Goal: Information Seeking & Learning: Learn about a topic

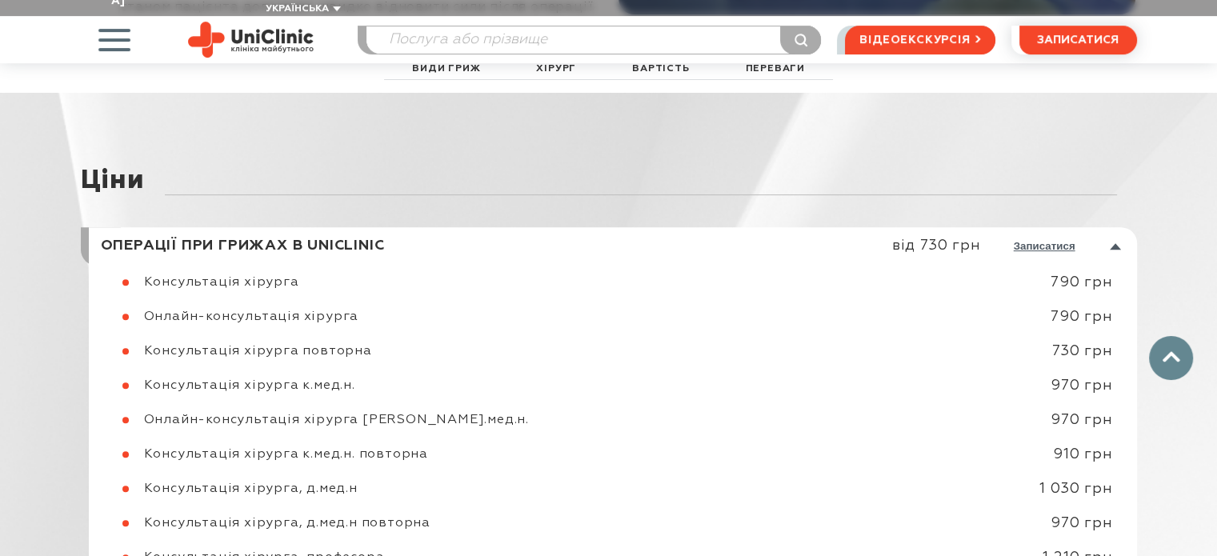
scroll to position [6649, 0]
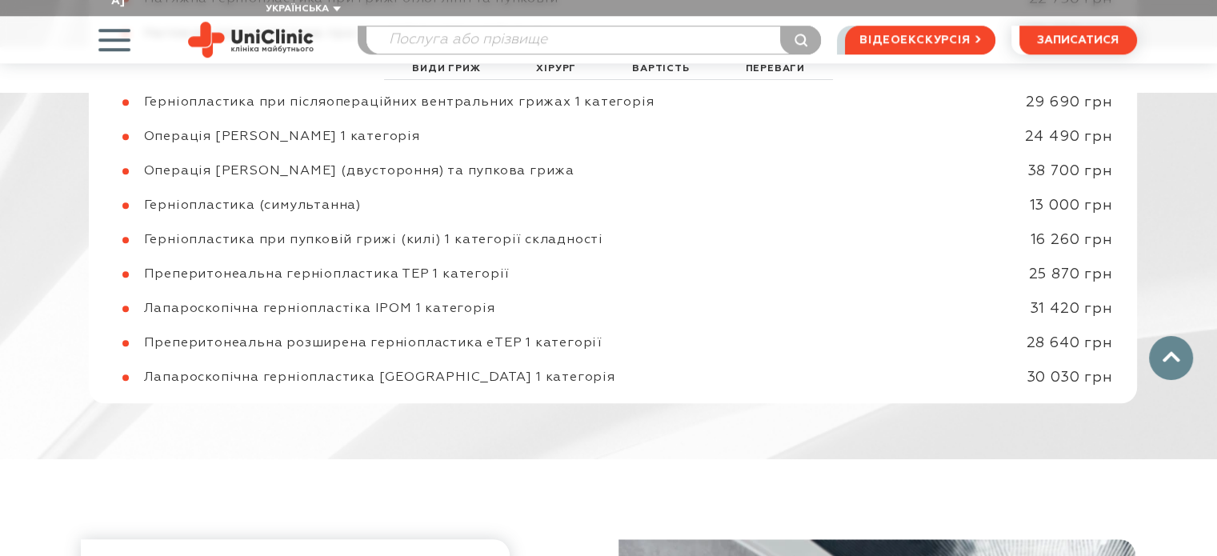
scroll to position [7163, 0]
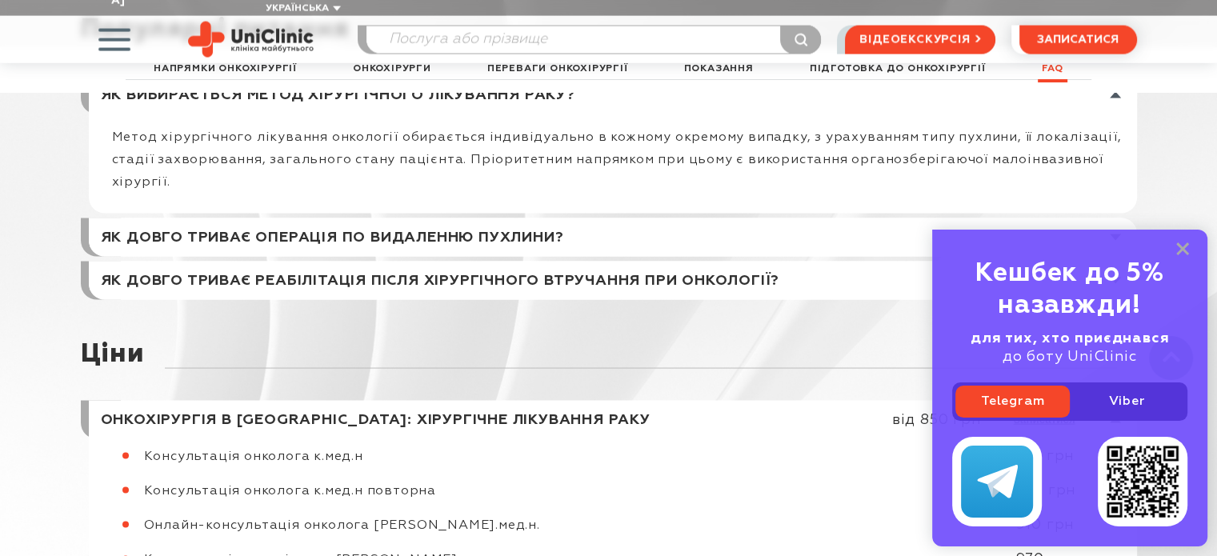
scroll to position [9205, 0]
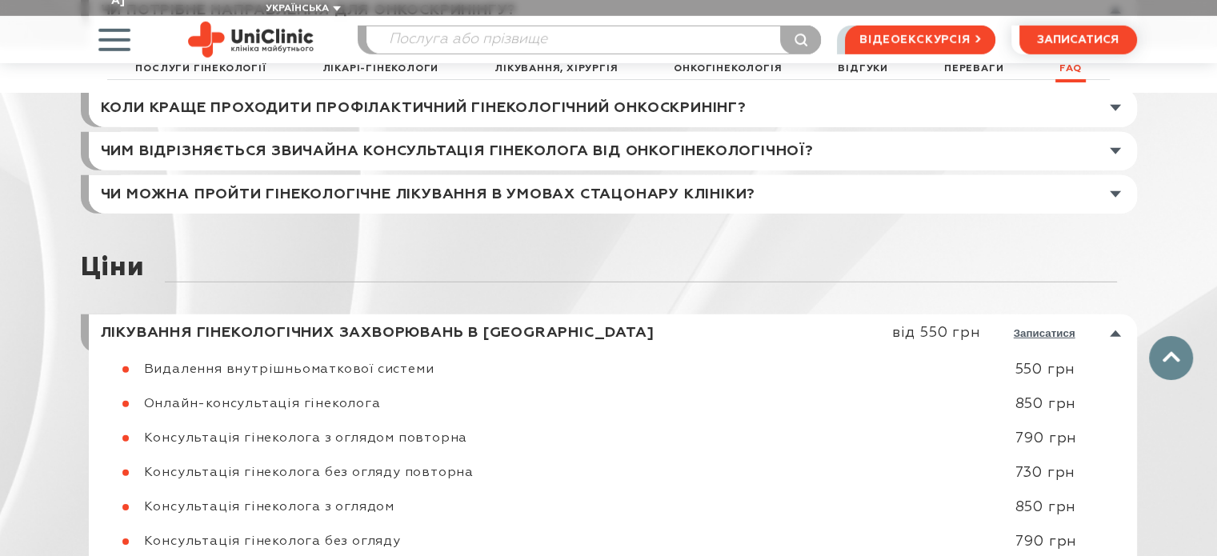
scroll to position [10971, 0]
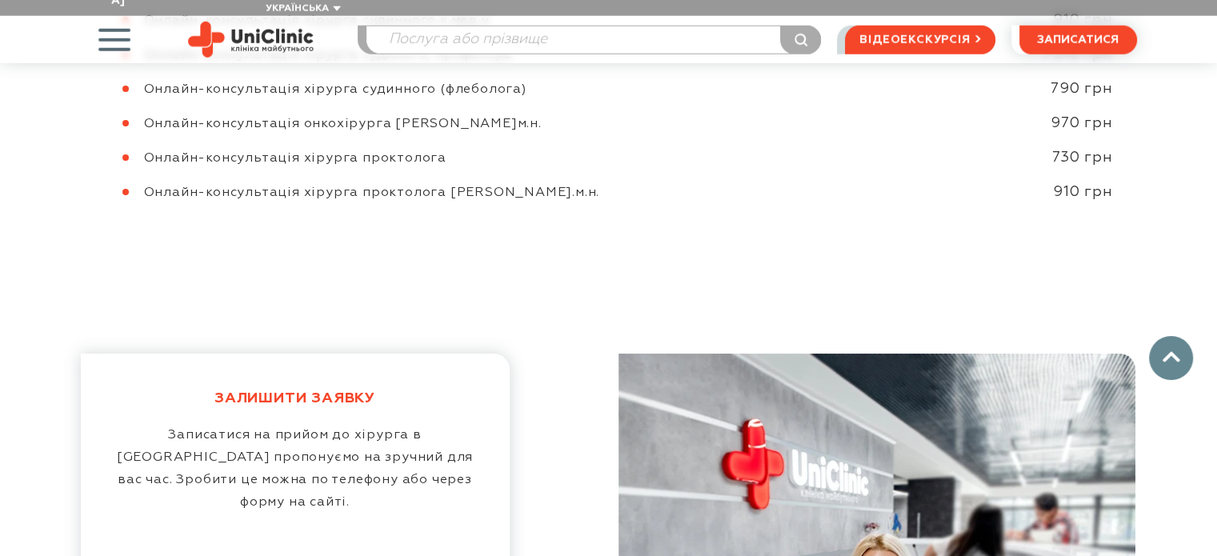
scroll to position [10161, 0]
